Goal: Task Accomplishment & Management: Complete application form

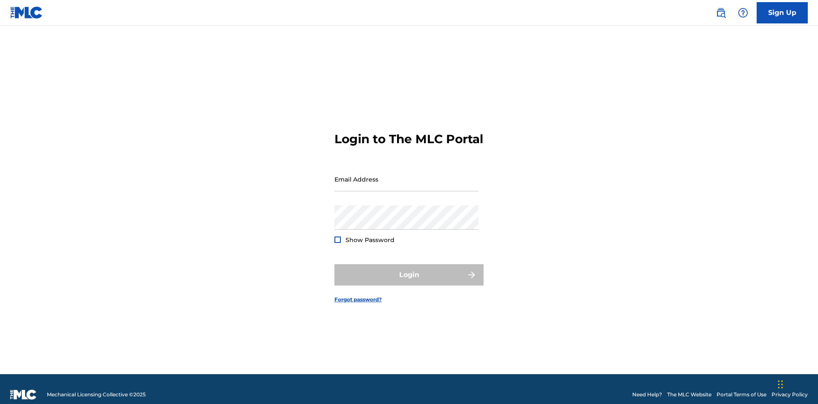
scroll to position [11, 0]
click at [406, 175] on input "Email Address" at bounding box center [406, 179] width 144 height 24
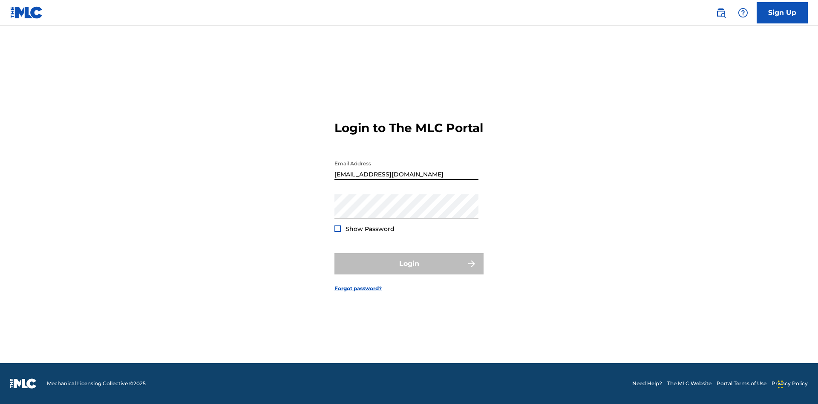
type input "[EMAIL_ADDRESS][DOMAIN_NAME]"
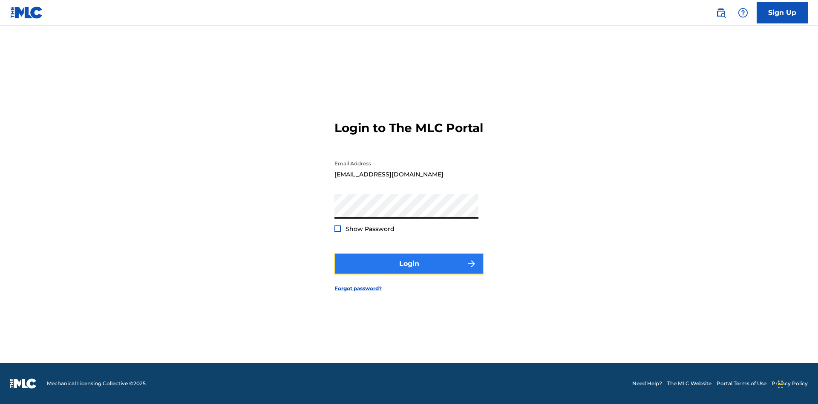
click at [409, 271] on button "Login" at bounding box center [408, 263] width 149 height 21
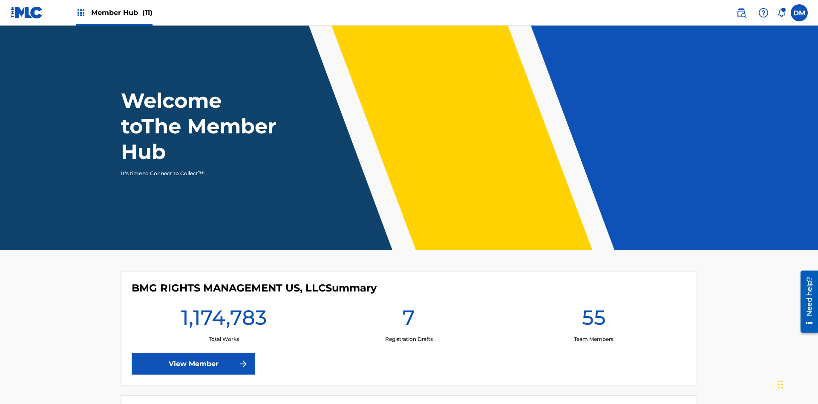
click at [114, 12] on span "Member Hub (11)" at bounding box center [121, 13] width 61 height 10
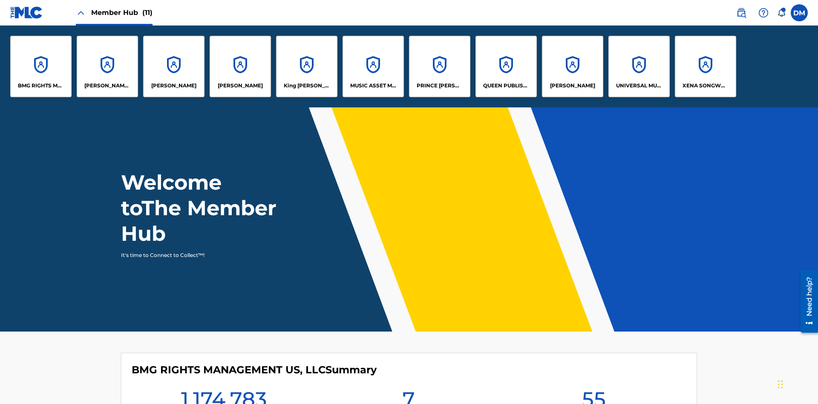
scroll to position [31, 0]
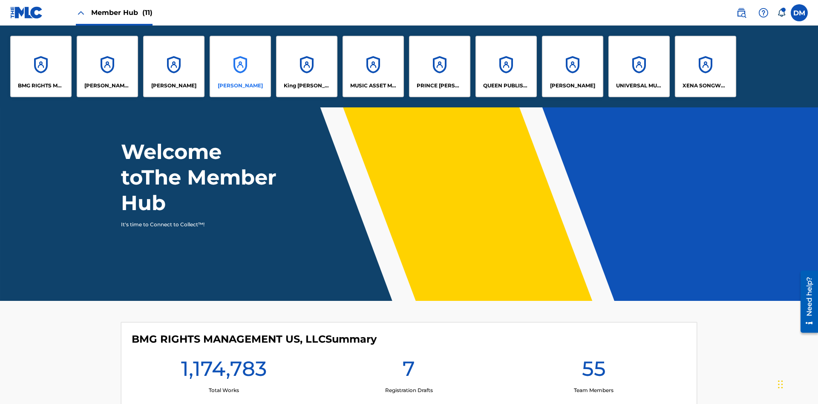
click at [240, 86] on p "EYAMA MCSINGER" at bounding box center [240, 86] width 45 height 8
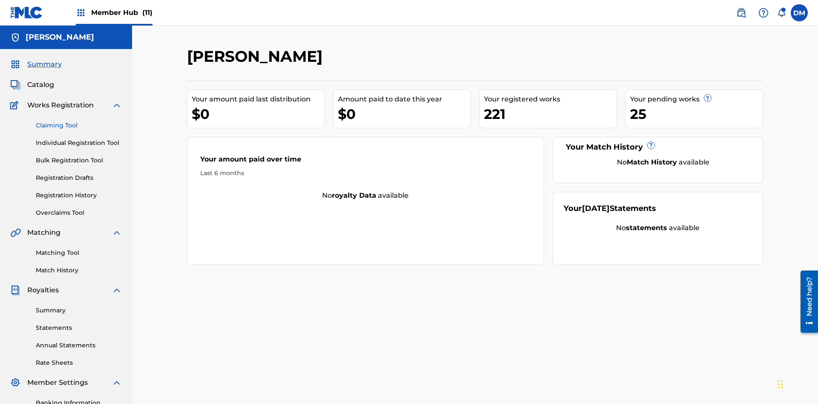
click at [79, 121] on link "Claiming Tool" at bounding box center [79, 125] width 86 height 9
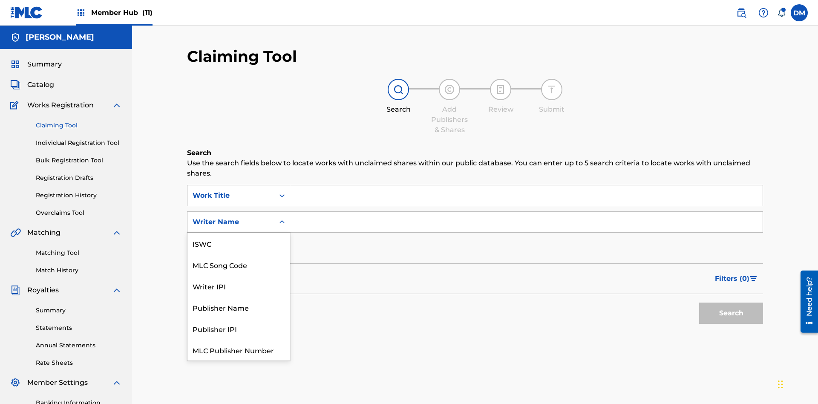
click at [239, 254] on div "MLC Song Code" at bounding box center [238, 264] width 102 height 21
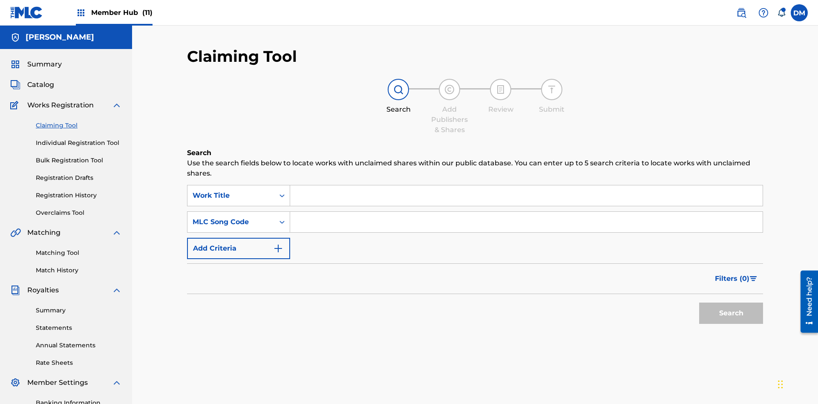
click at [526, 185] on input "Search Form" at bounding box center [526, 195] width 473 height 20
type input "RELINQUISHMENT WORK TO BE EXHAUSTED CREATED ON 2025 08 19"
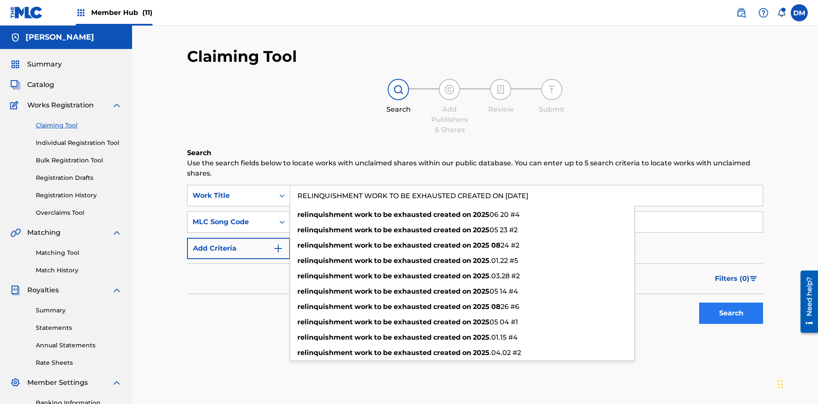
click at [526, 212] on input "Search Form" at bounding box center [526, 222] width 473 height 20
click at [731, 303] on button "Search" at bounding box center [731, 313] width 64 height 21
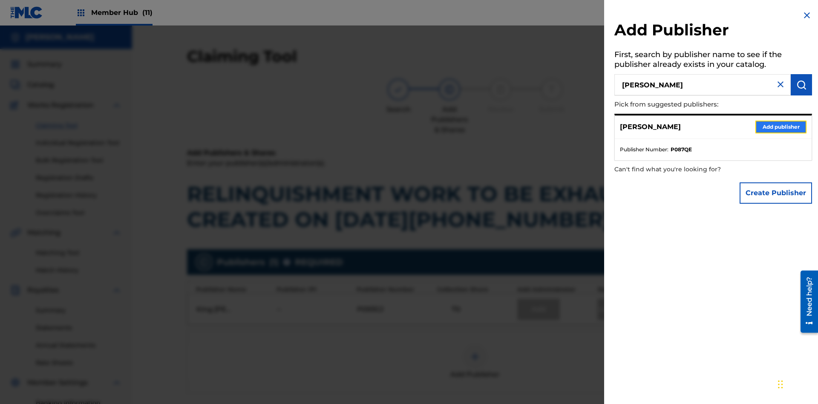
click at [781, 127] on button "Add publisher" at bounding box center [780, 127] width 51 height 13
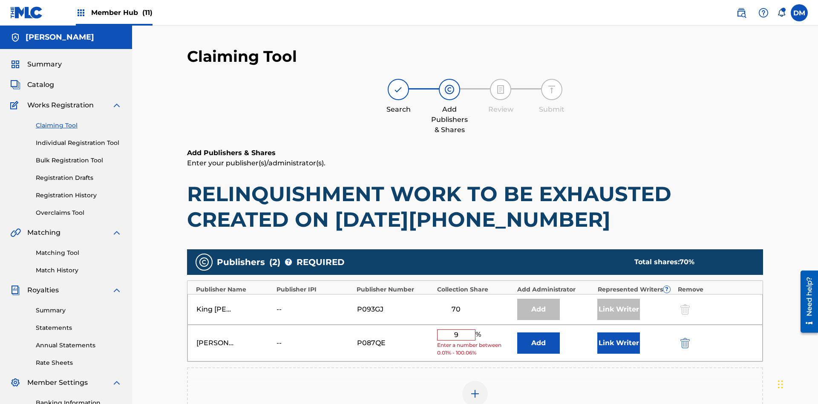
type input "90"
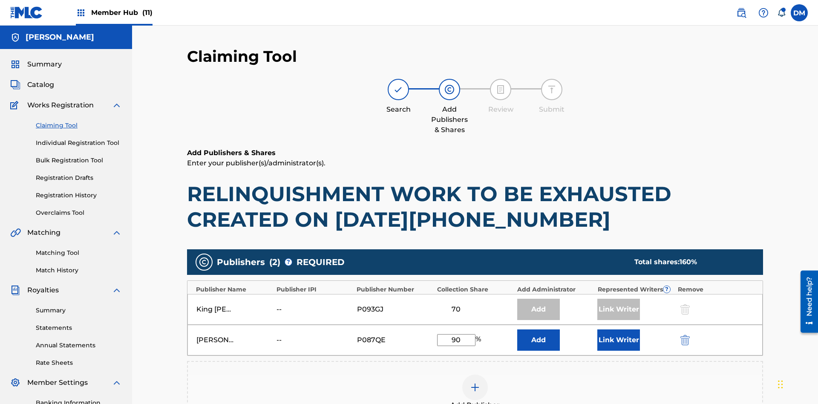
scroll to position [158, 0]
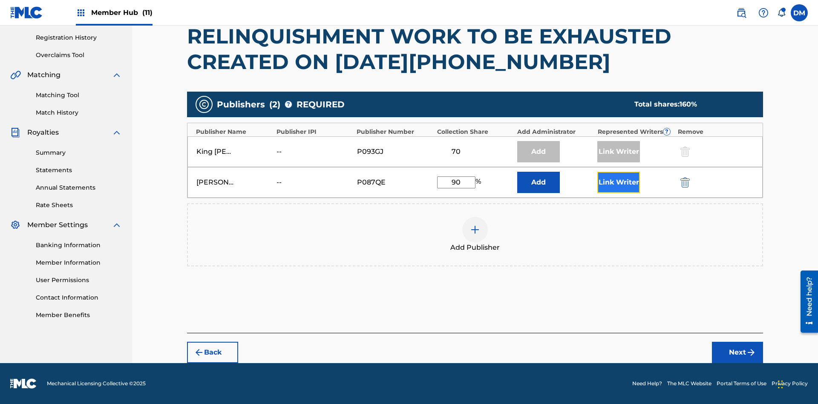
click at [619, 182] on button "Link Writer" at bounding box center [618, 182] width 43 height 21
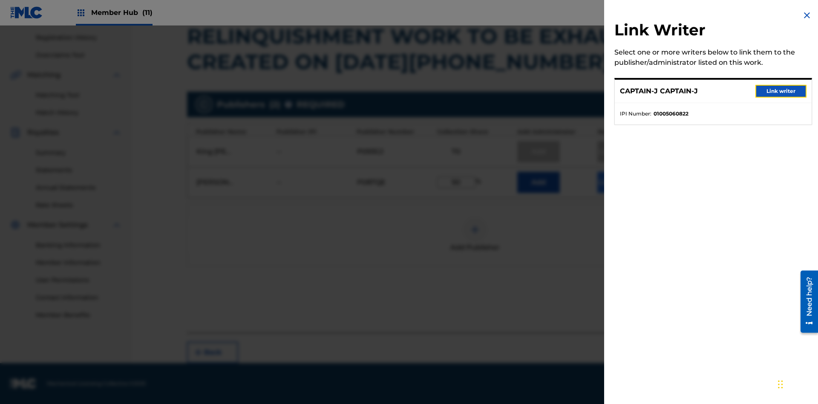
click at [781, 91] on button "Link writer" at bounding box center [780, 91] width 51 height 13
click at [619, 182] on button "Link Writer" at bounding box center [618, 182] width 43 height 21
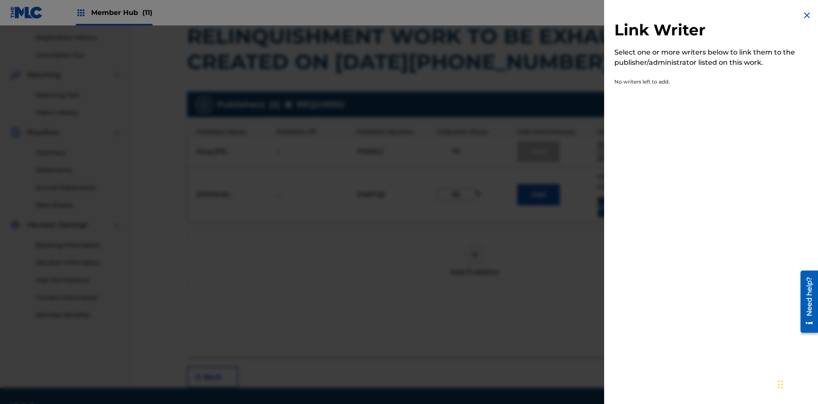
click at [807, 15] on img at bounding box center [807, 15] width 10 height 10
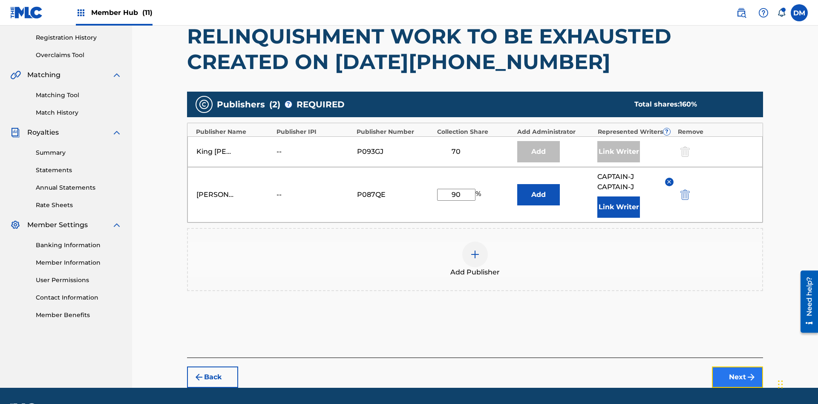
click at [738, 366] on button "Next" at bounding box center [737, 376] width 51 height 21
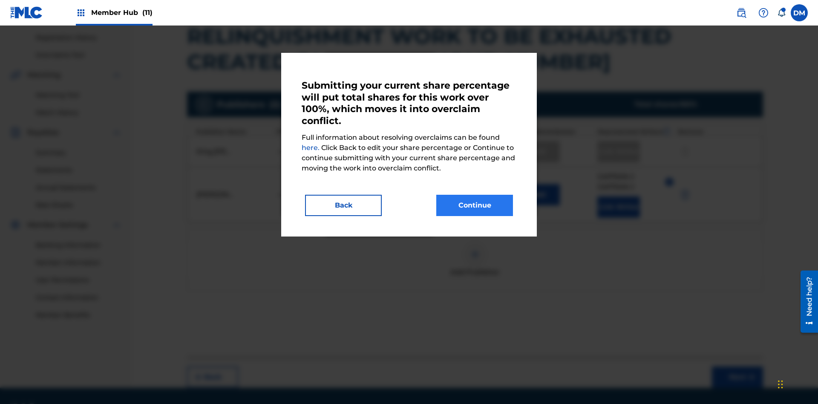
click at [475, 205] on button "Continue" at bounding box center [474, 205] width 77 height 21
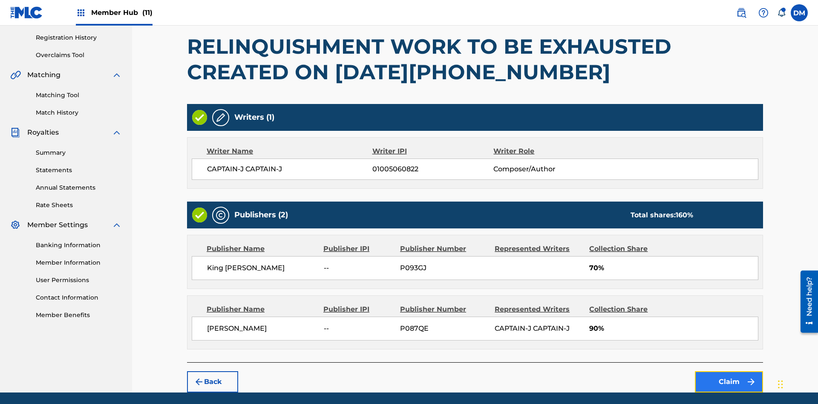
click at [729, 371] on button "Claim" at bounding box center [729, 381] width 68 height 21
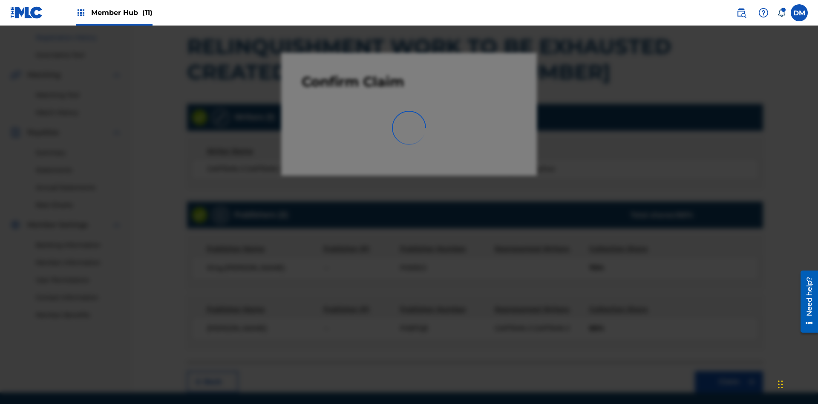
click at [79, 42] on link "Registration History" at bounding box center [79, 37] width 86 height 9
